Goal: Navigation & Orientation: Understand site structure

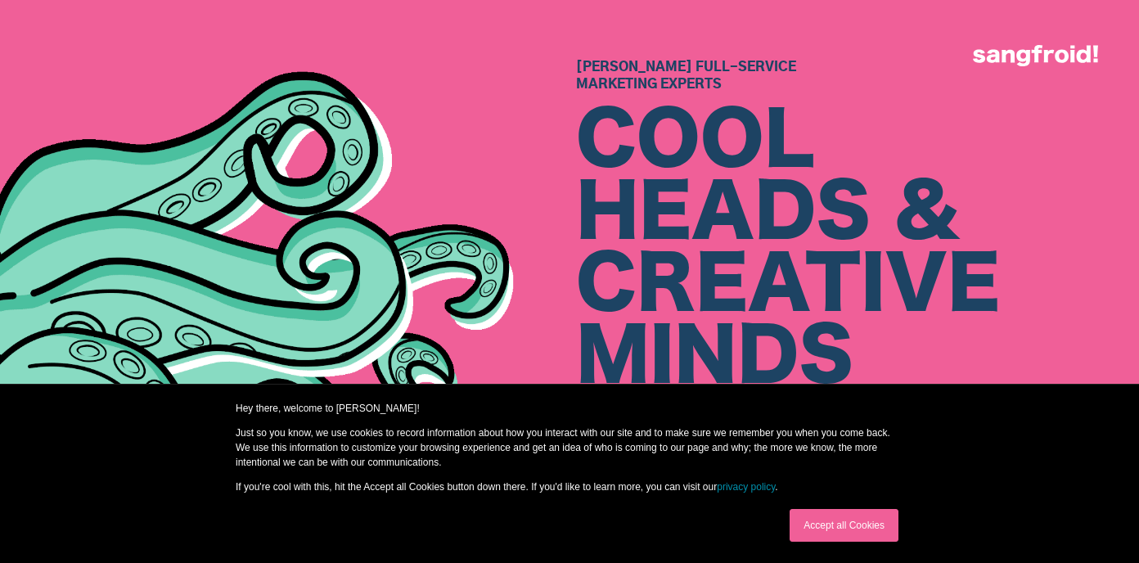
click at [843, 527] on link "Accept all Cookies" at bounding box center [844, 525] width 109 height 33
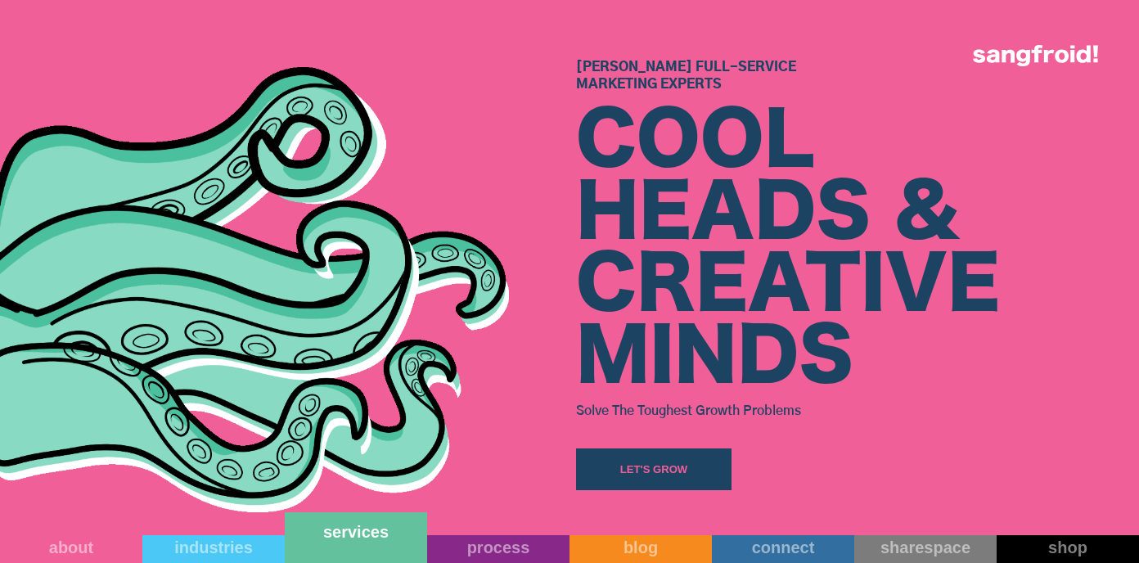
click at [340, 538] on div "services" at bounding box center [356, 532] width 142 height 20
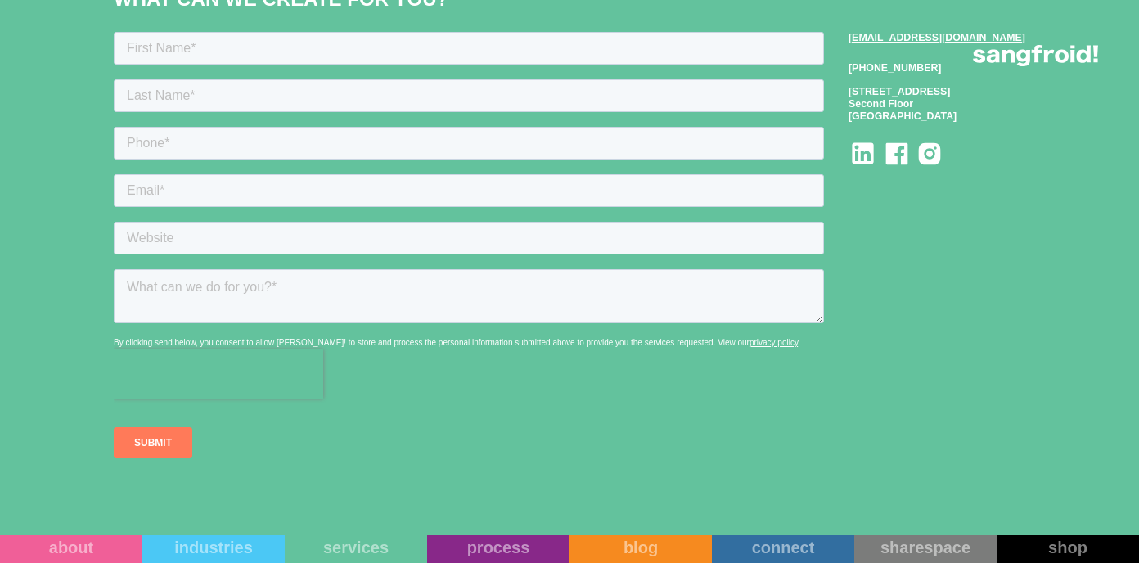
scroll to position [2127, 0]
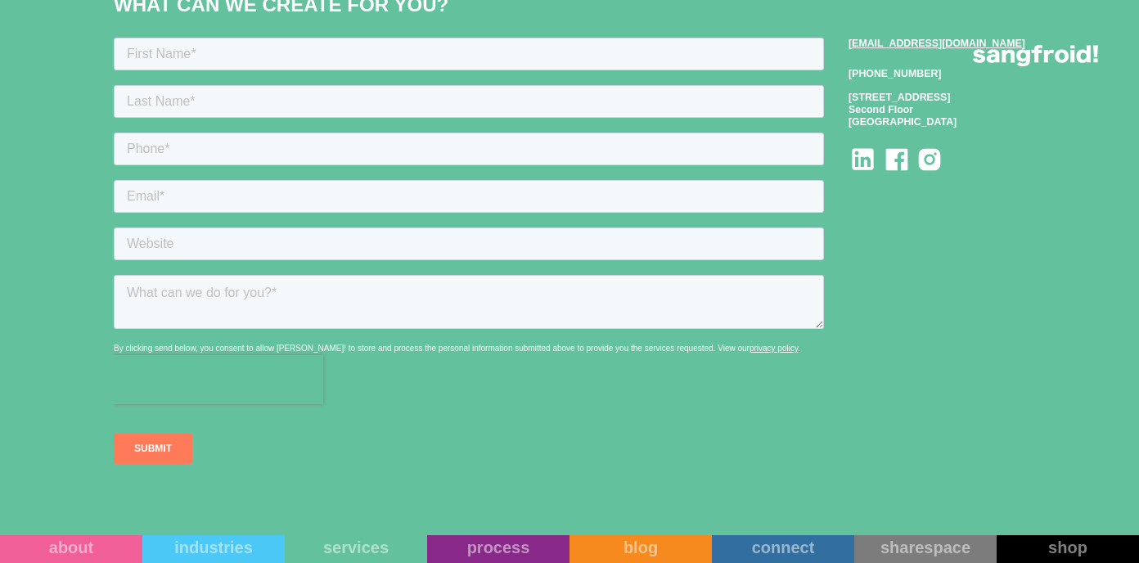
click at [941, 170] on icon at bounding box center [930, 159] width 22 height 22
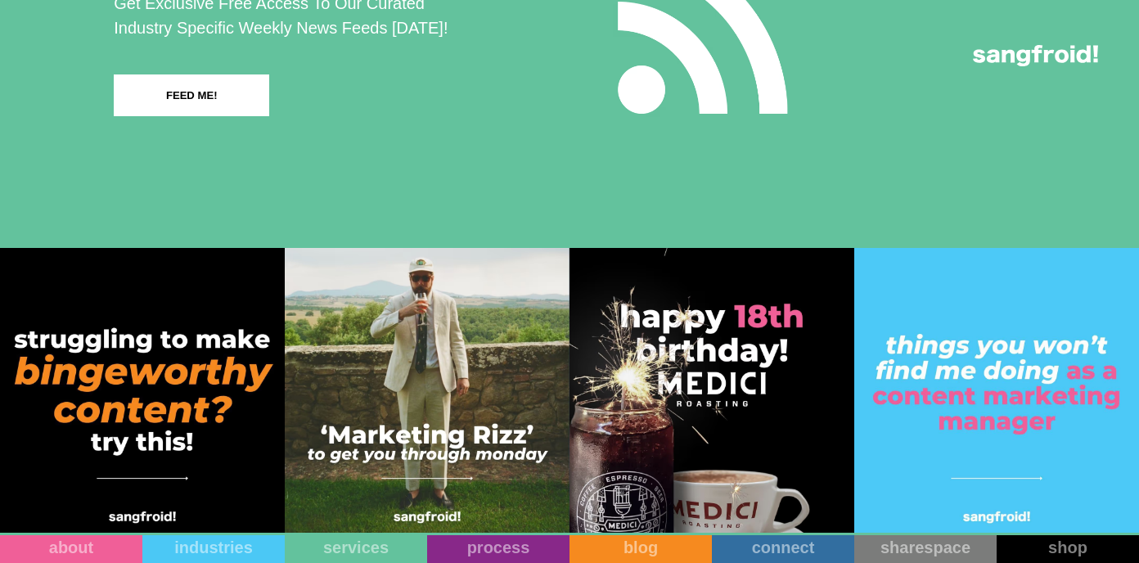
scroll to position [2846, 0]
click at [502, 551] on link "process" at bounding box center [498, 537] width 142 height 51
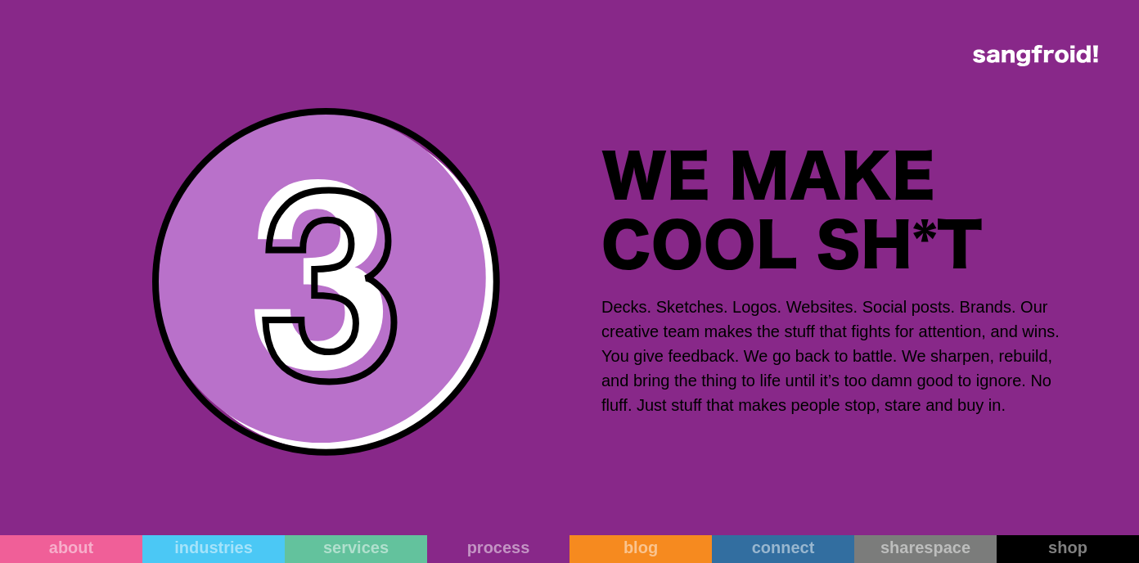
scroll to position [5078, 0]
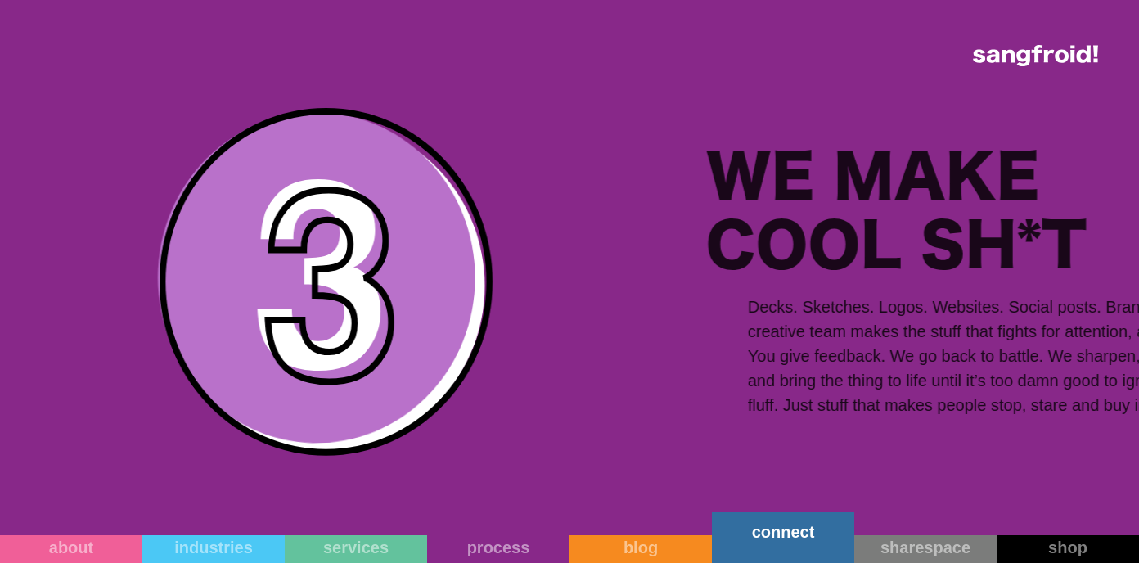
click at [800, 554] on link "connect" at bounding box center [783, 537] width 142 height 51
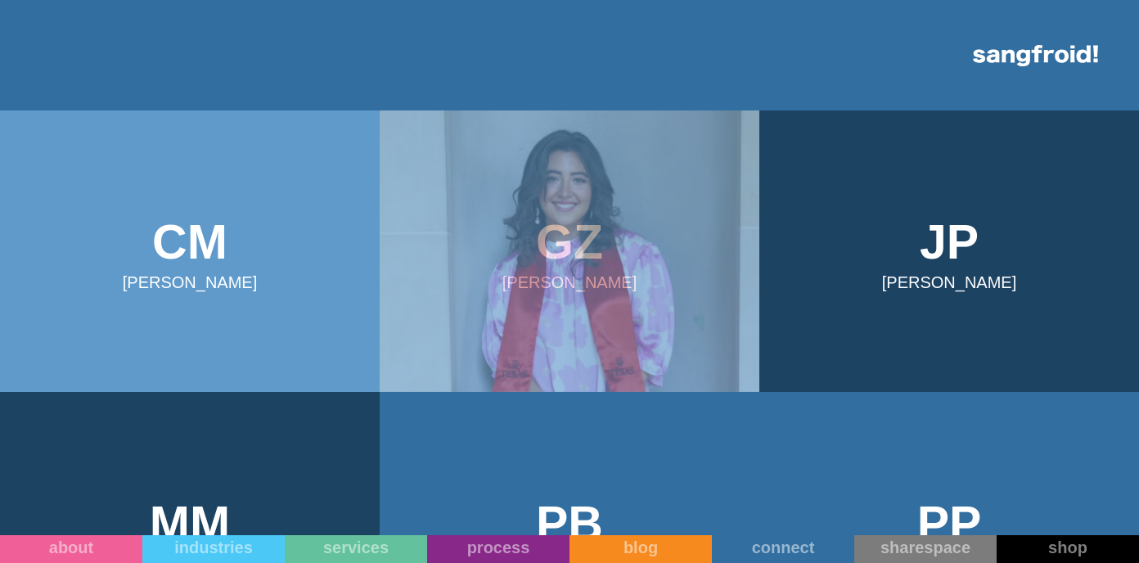
scroll to position [435, 0]
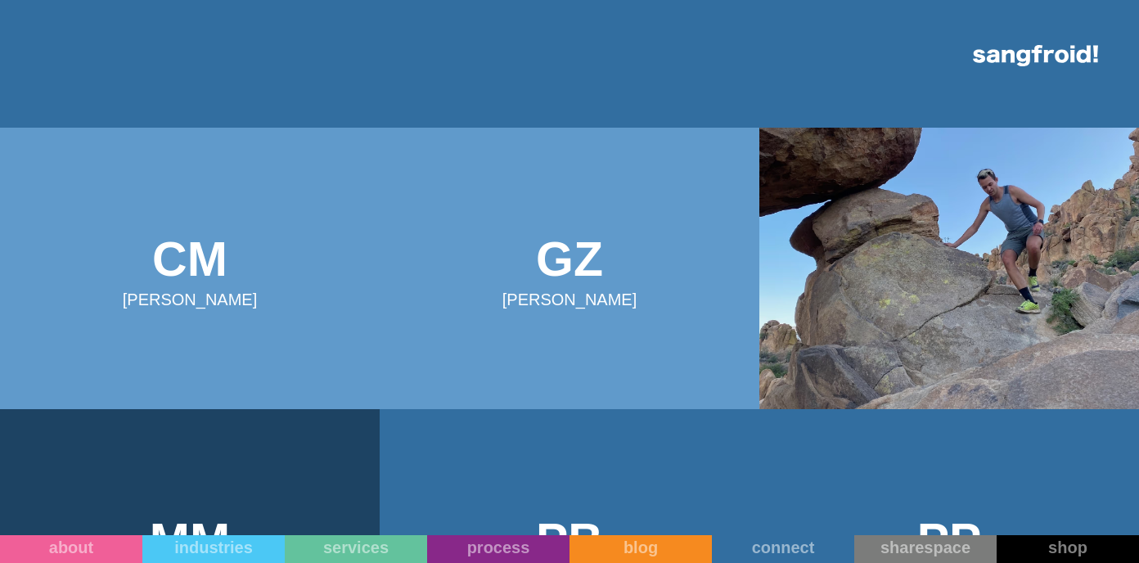
click at [961, 285] on img at bounding box center [949, 268] width 380 height 281
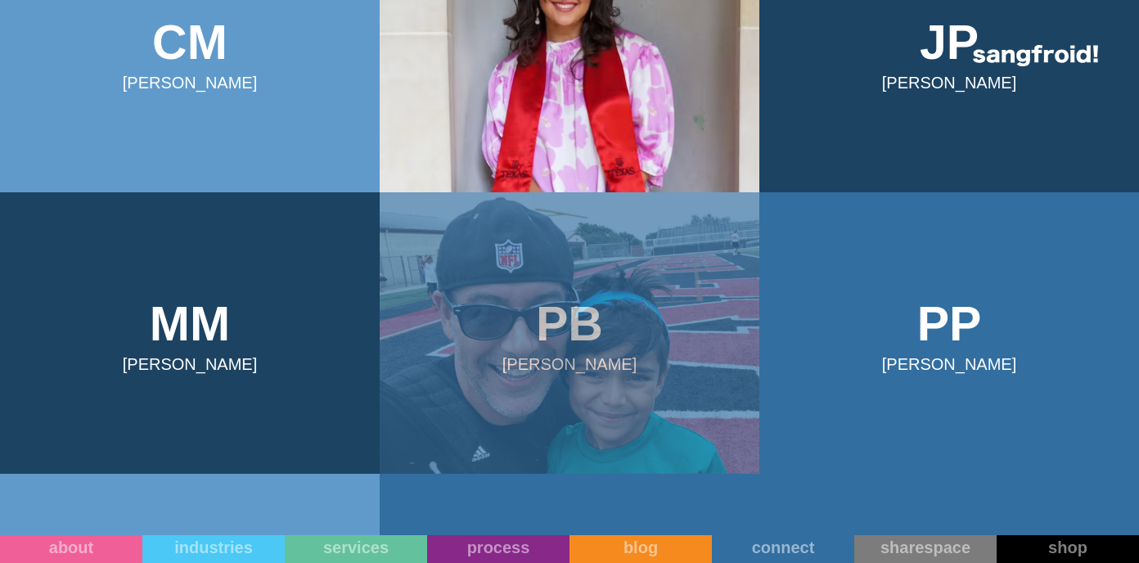
scroll to position [735, 0]
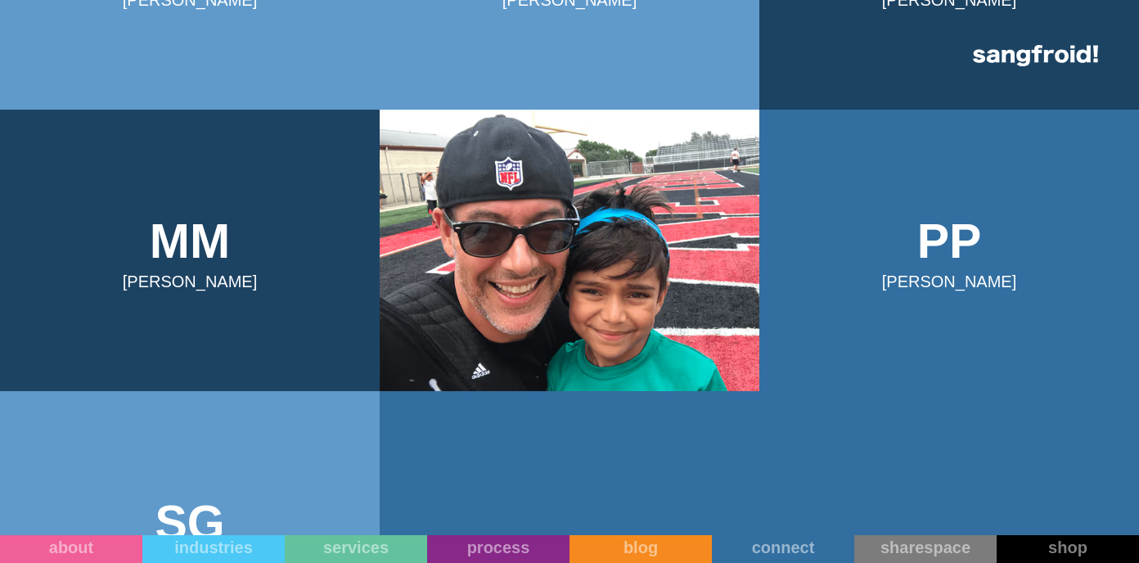
click at [485, 282] on img at bounding box center [570, 250] width 380 height 281
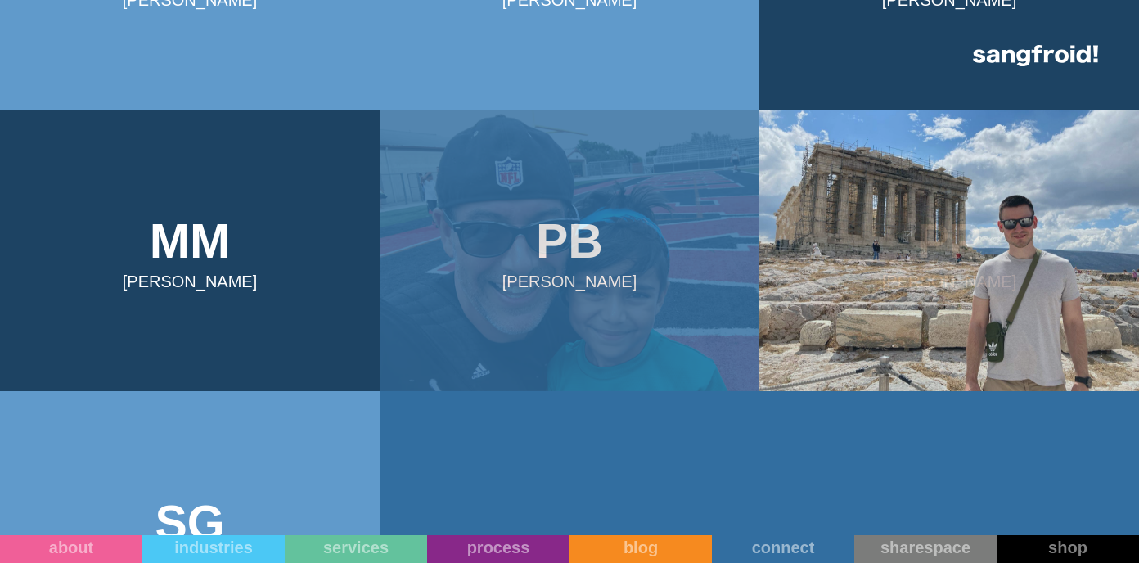
click at [977, 263] on img at bounding box center [949, 250] width 380 height 281
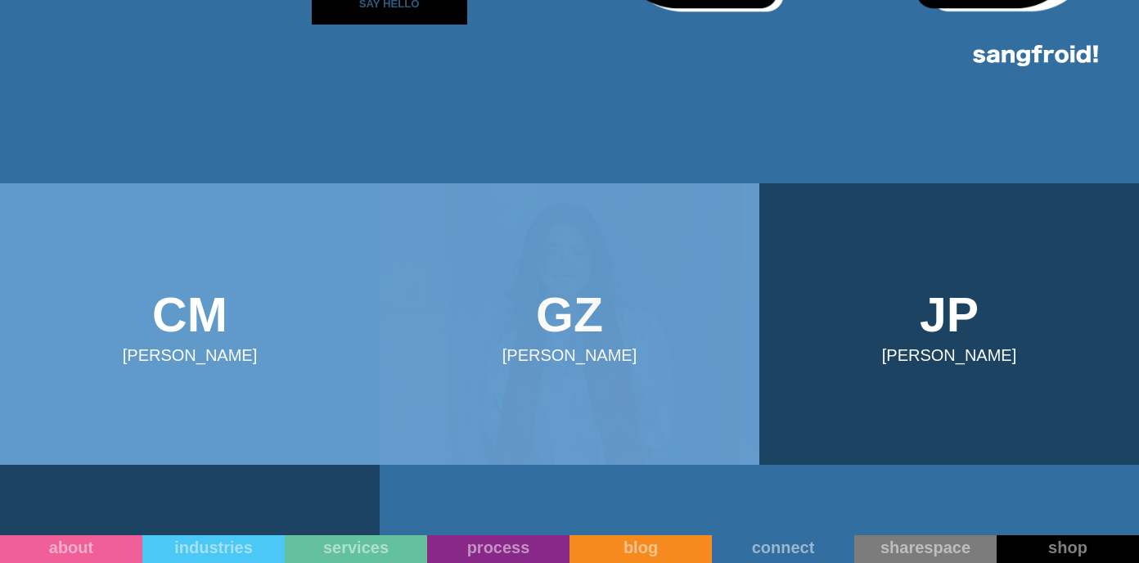
scroll to position [410, 0]
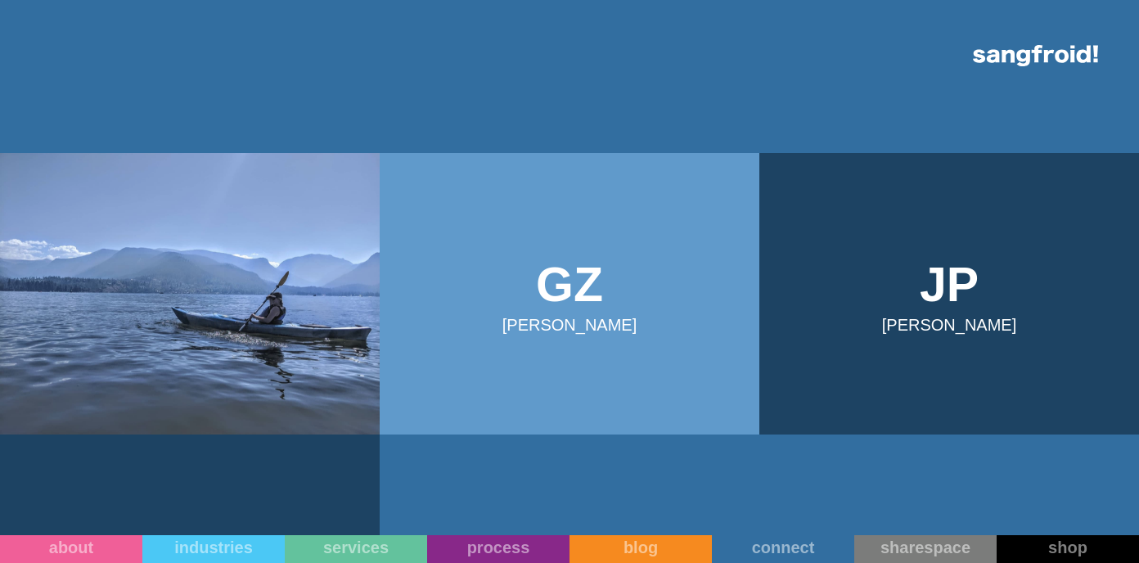
click at [169, 307] on img at bounding box center [190, 293] width 380 height 281
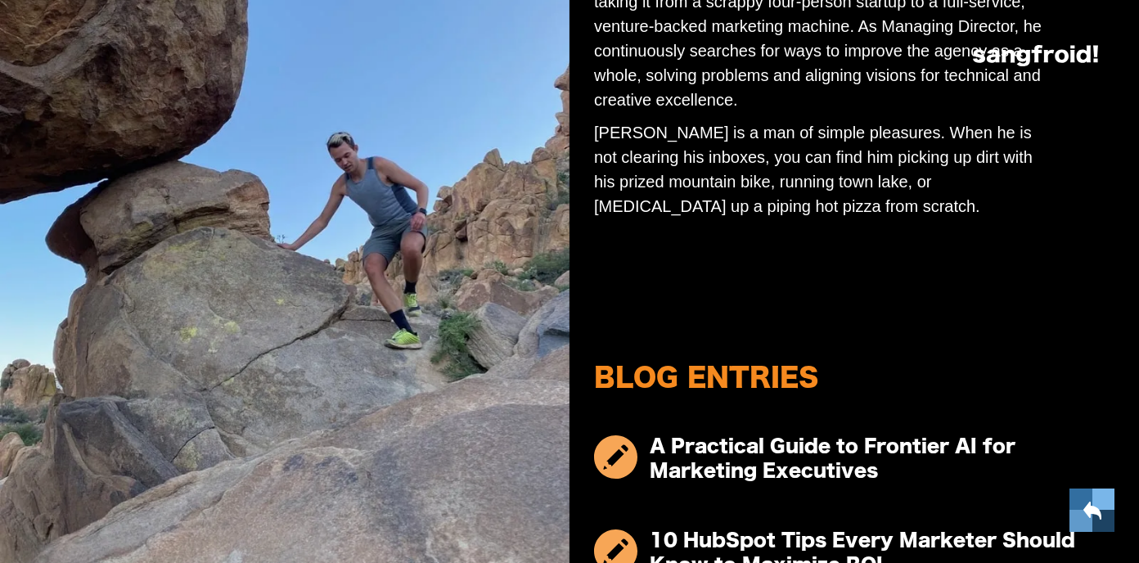
scroll to position [250, 0]
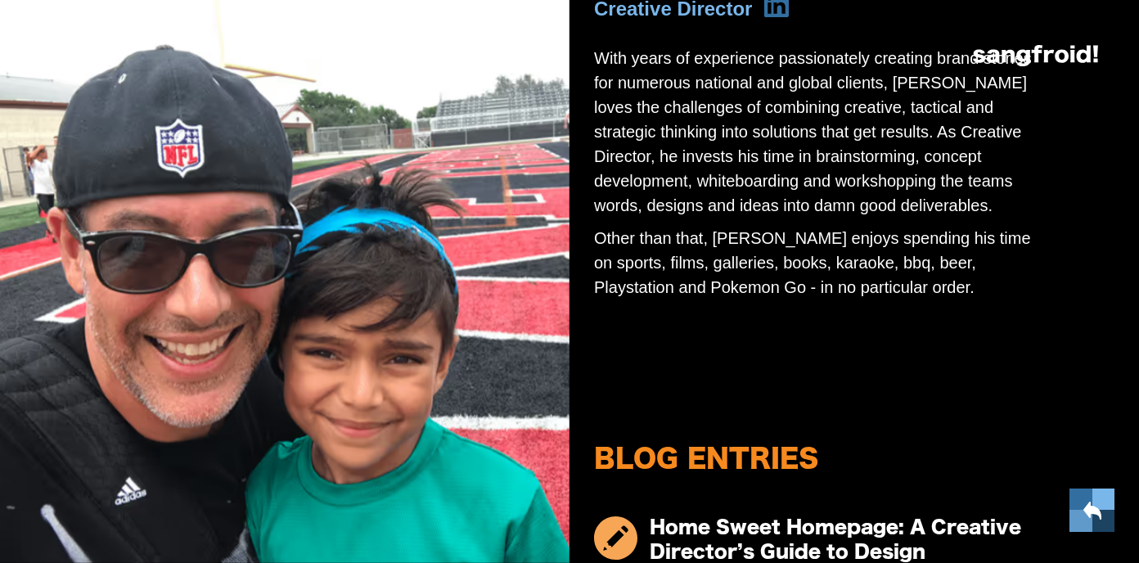
scroll to position [128, 0]
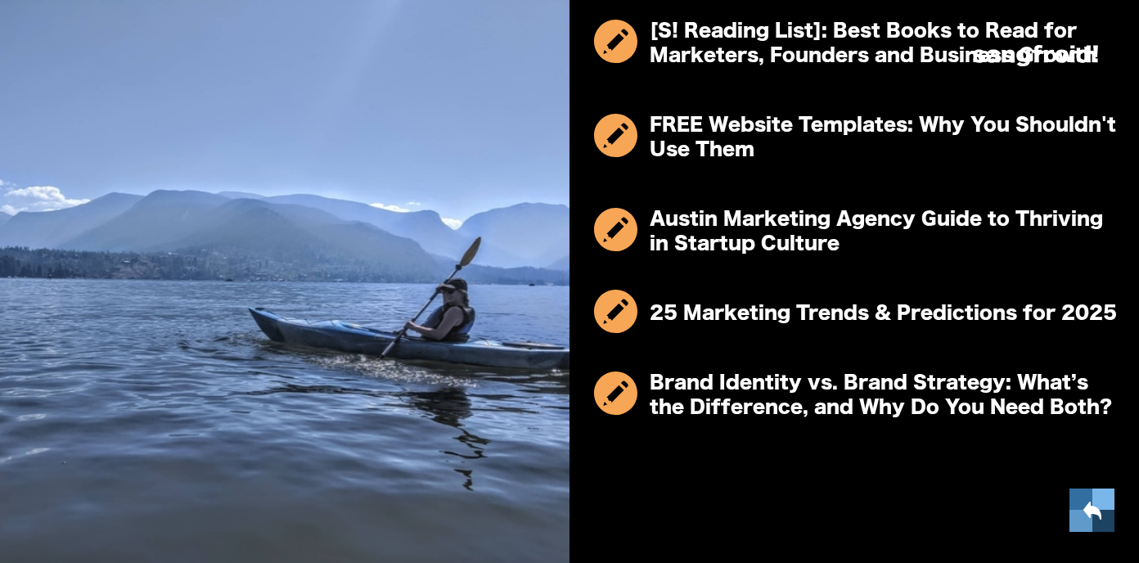
scroll to position [749, 0]
